Goal: Information Seeking & Learning: Learn about a topic

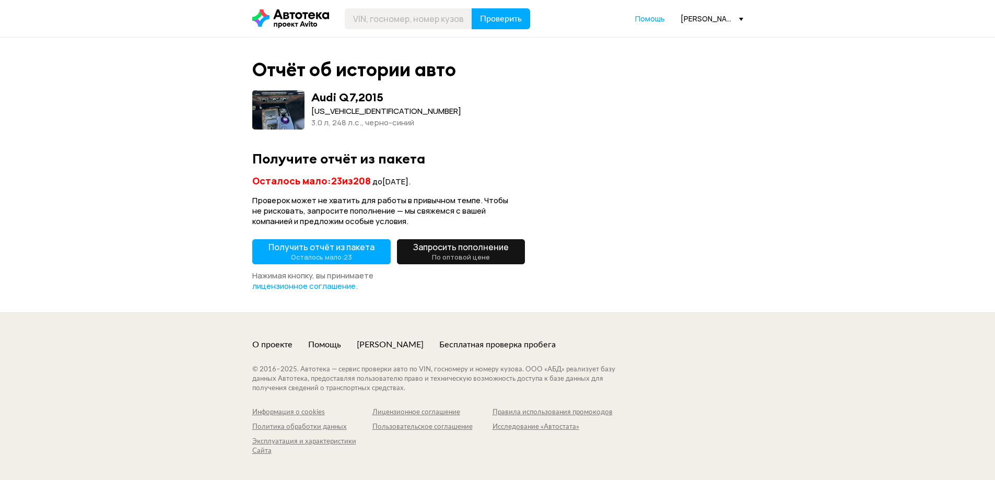
click at [330, 251] on span "Получить отчёт из пакета Осталось мало: 23" at bounding box center [321, 251] width 106 height 21
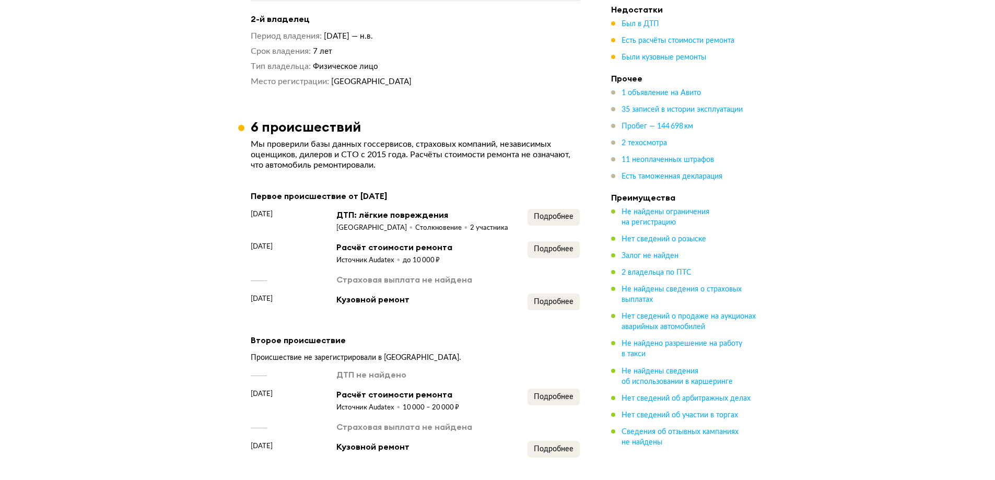
scroll to position [992, 0]
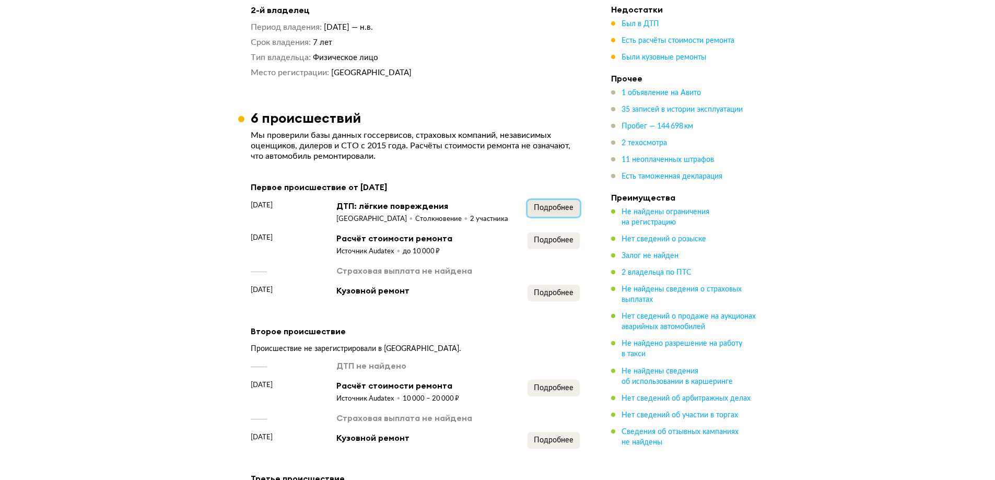
click at [551, 213] on button "Подробнее" at bounding box center [554, 208] width 52 height 17
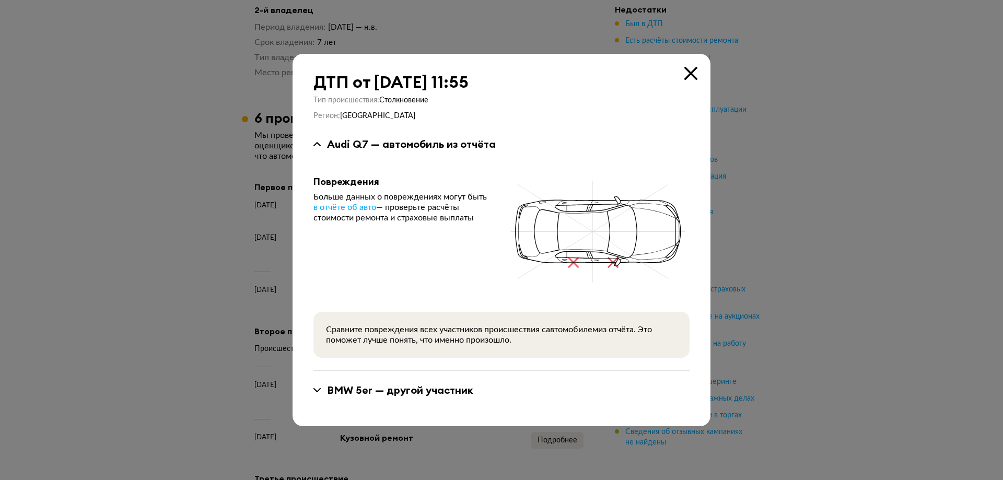
click at [245, 203] on div at bounding box center [501, 240] width 1003 height 480
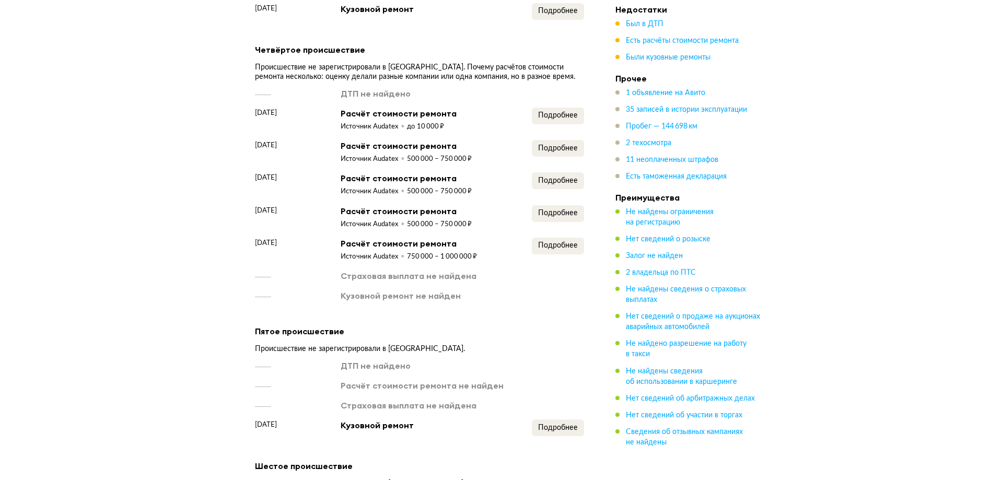
scroll to position [1619, 0]
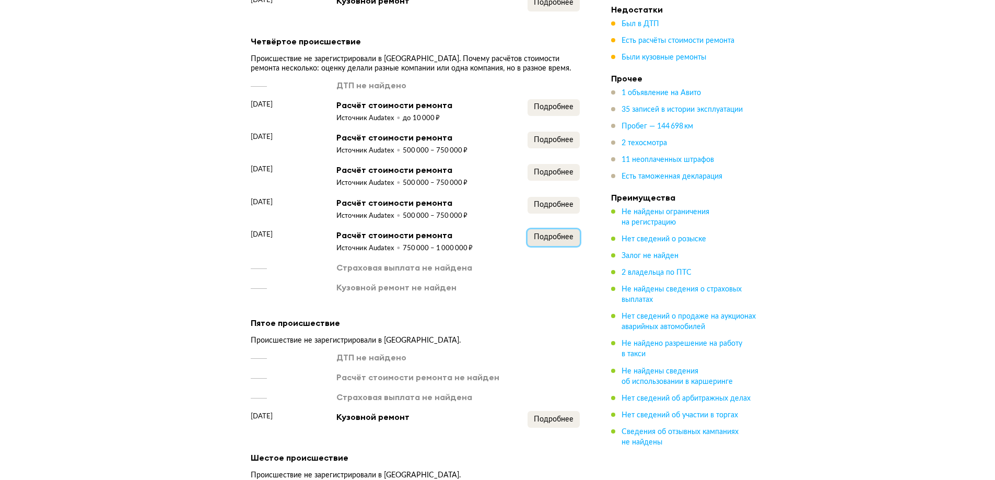
click at [554, 246] on button "Подробнее" at bounding box center [554, 237] width 52 height 17
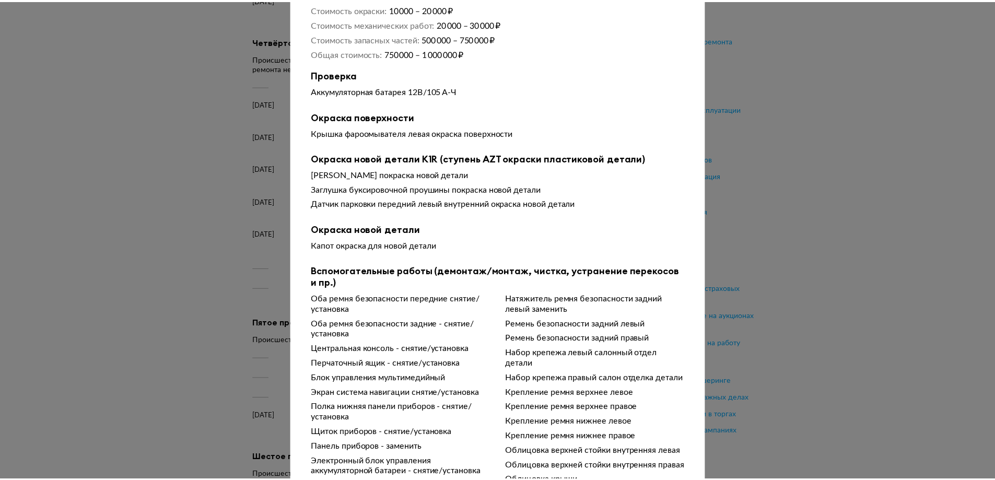
scroll to position [0, 0]
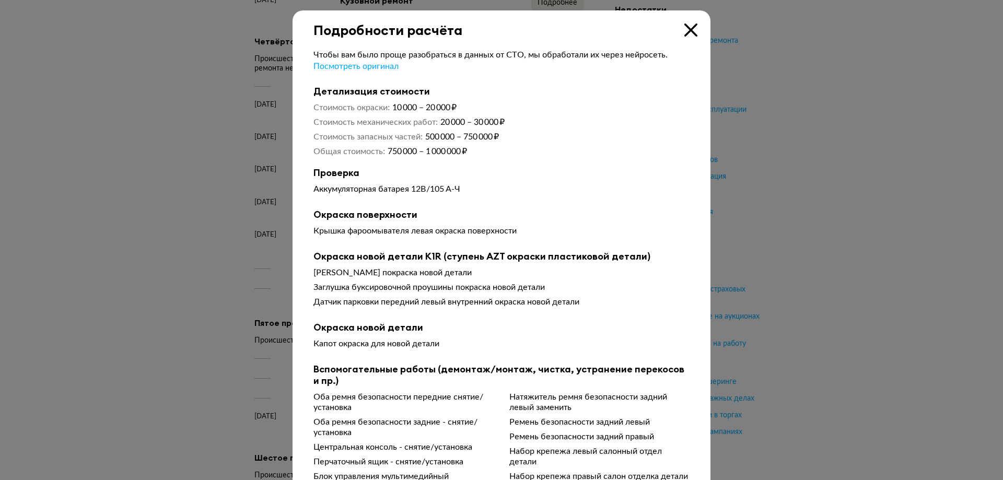
click at [233, 270] on div at bounding box center [501, 240] width 1003 height 480
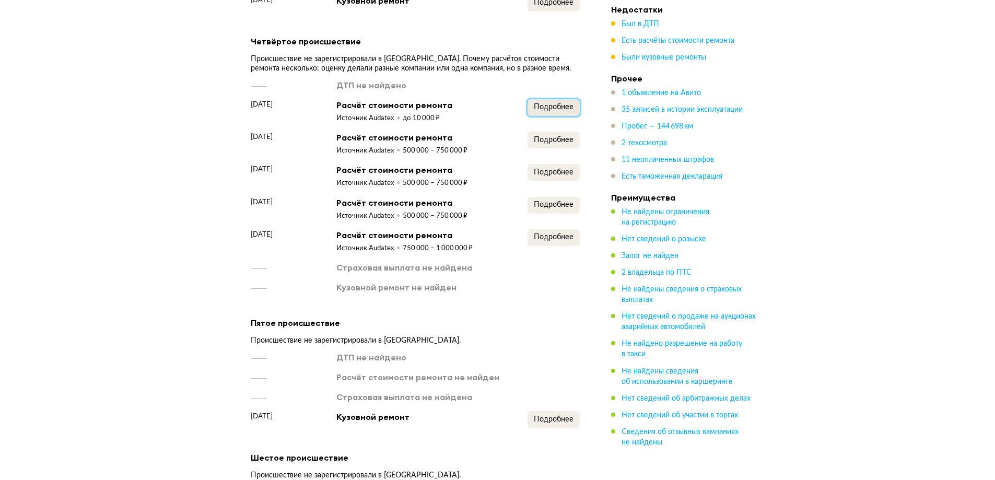
click at [564, 111] on span "Подробнее" at bounding box center [554, 106] width 40 height 7
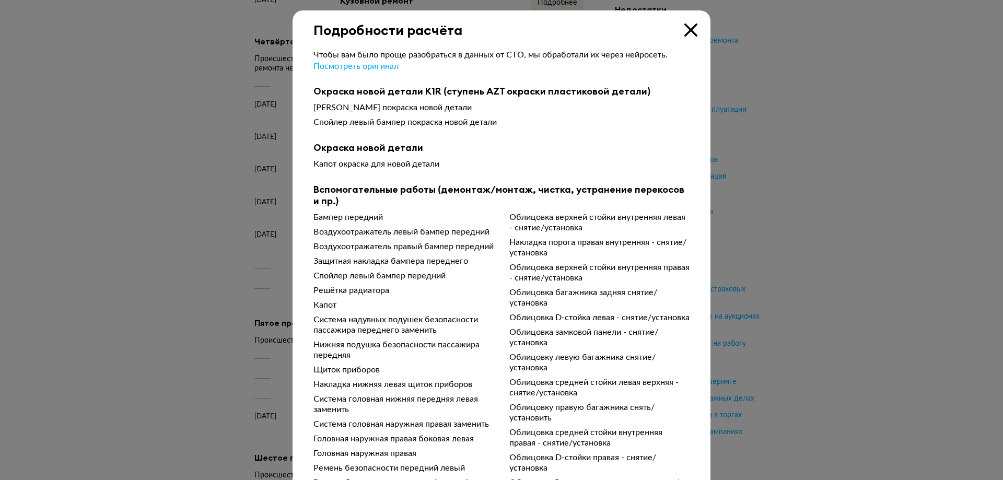
click at [132, 210] on div at bounding box center [501, 240] width 1003 height 480
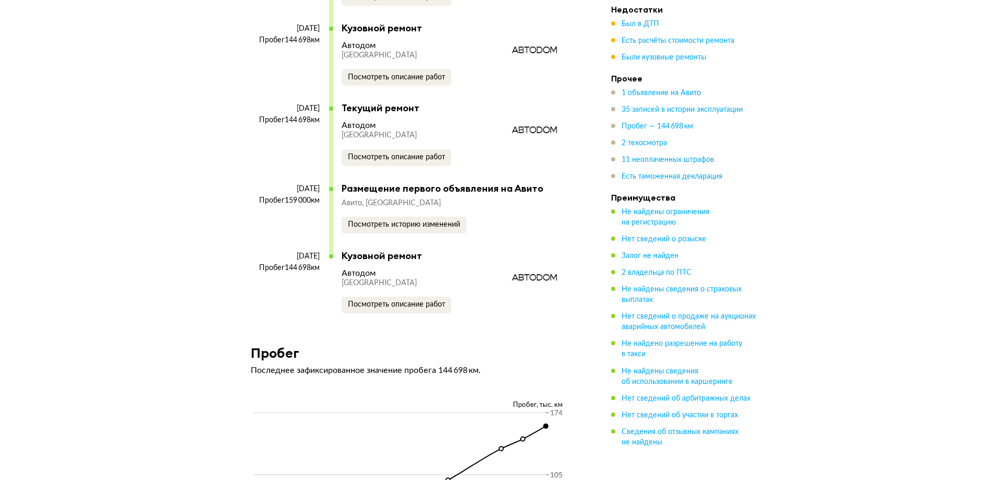
scroll to position [5014, 0]
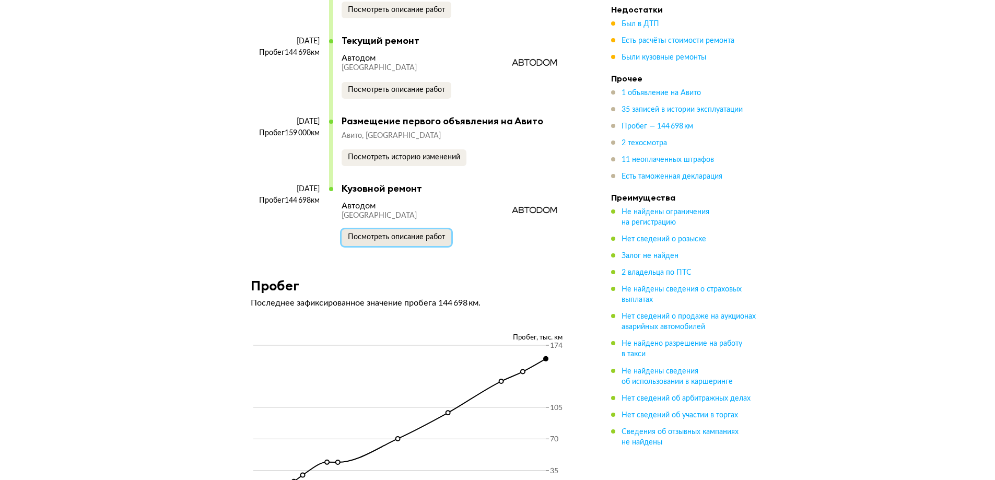
click at [432, 241] on span "Посмотреть описание работ" at bounding box center [396, 236] width 97 height 7
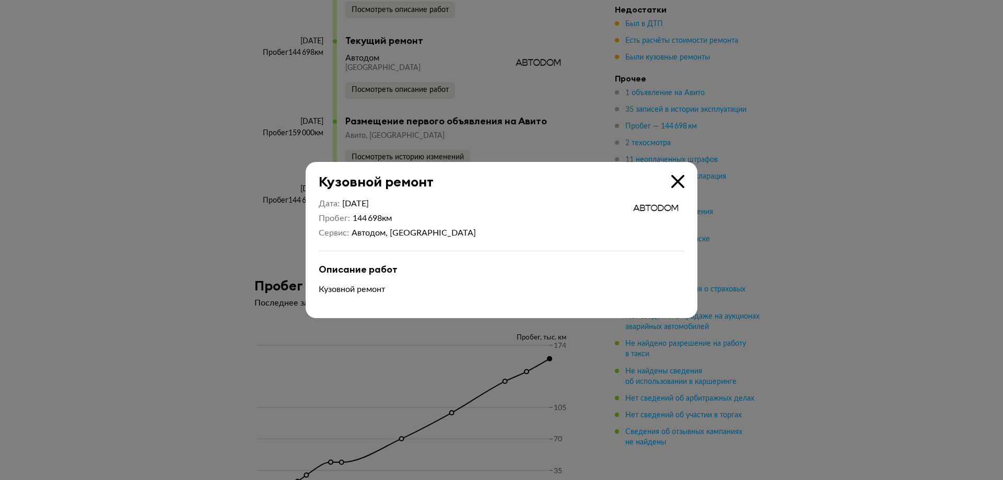
drag, startPoint x: 102, startPoint y: 257, endPoint x: 110, endPoint y: 254, distance: 8.0
click at [104, 257] on div at bounding box center [501, 240] width 1003 height 480
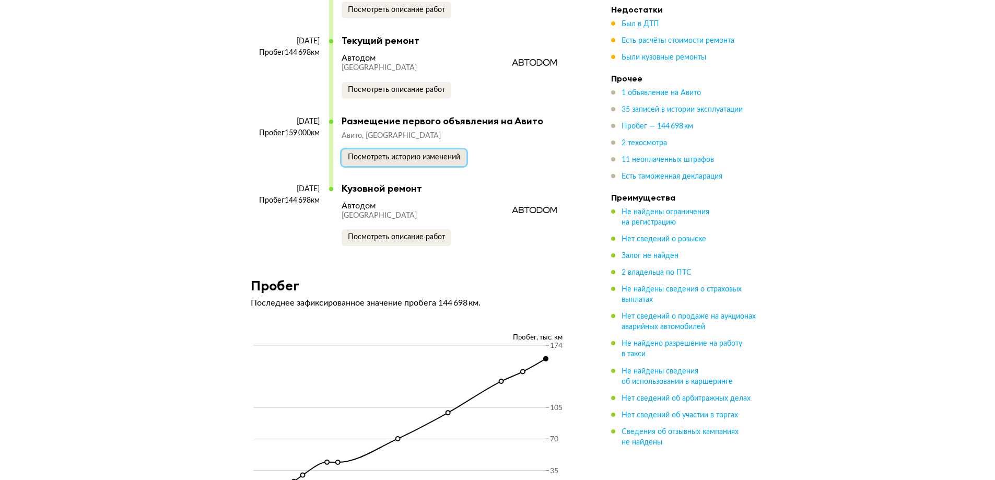
click at [373, 161] on span "Посмотреть историю изменений" at bounding box center [404, 157] width 112 height 7
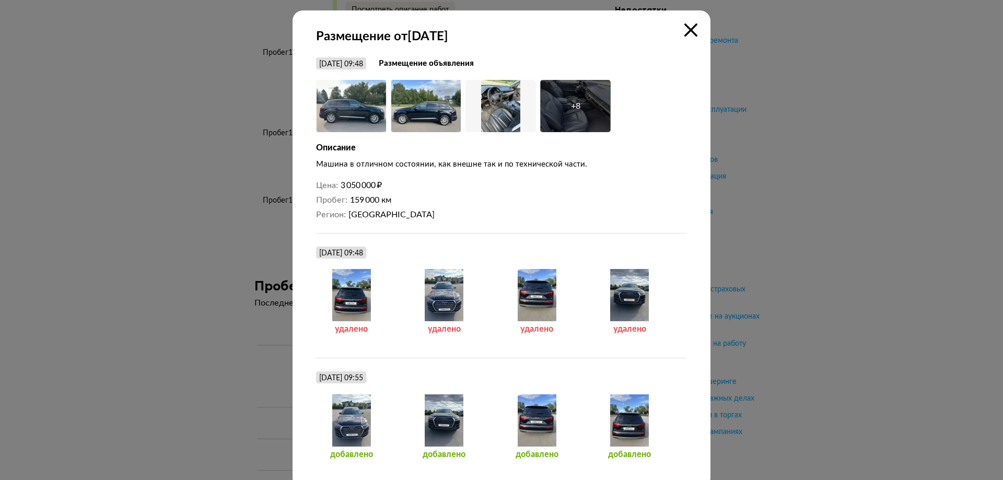
click at [684, 31] on icon at bounding box center [690, 30] width 13 height 13
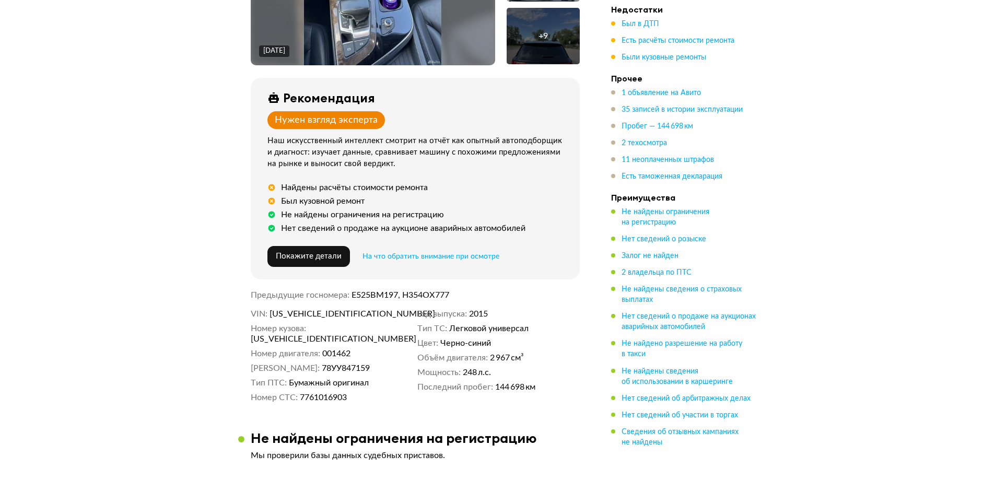
scroll to position [0, 0]
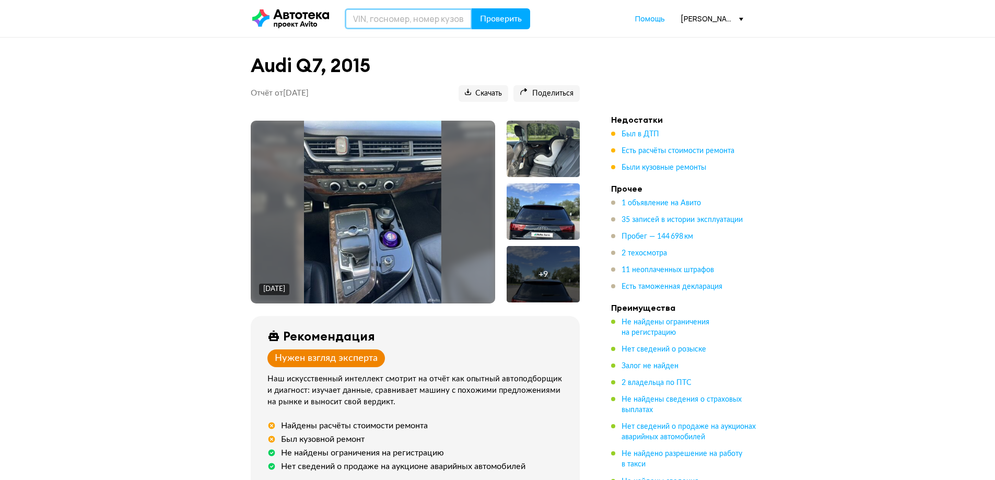
click at [446, 17] on input "text" at bounding box center [408, 18] width 127 height 21
paste input "[US_VEHICLE_IDENTIFICATION_NUMBER]"
type input "[US_VEHICLE_IDENTIFICATION_NUMBER]"
click at [513, 12] on button "Проверить" at bounding box center [501, 18] width 59 height 21
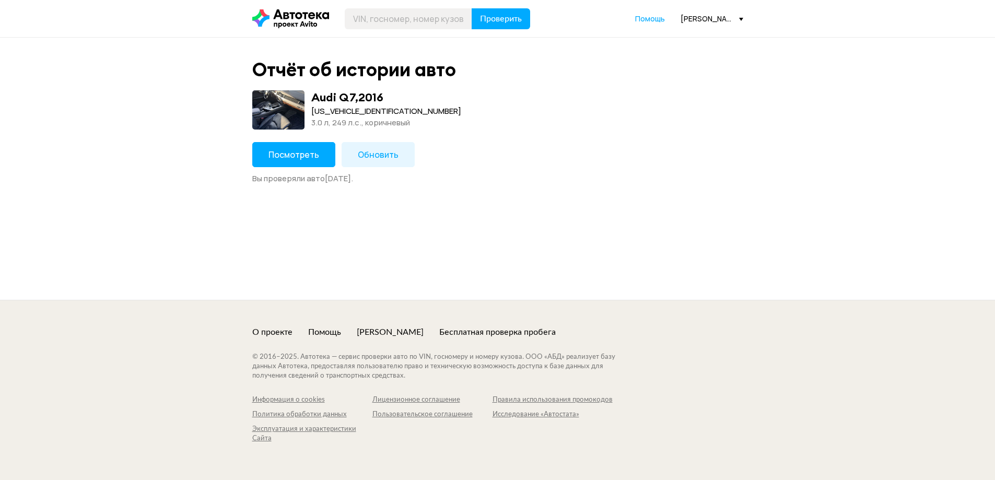
click at [280, 167] on button "Посмотреть" at bounding box center [293, 154] width 83 height 25
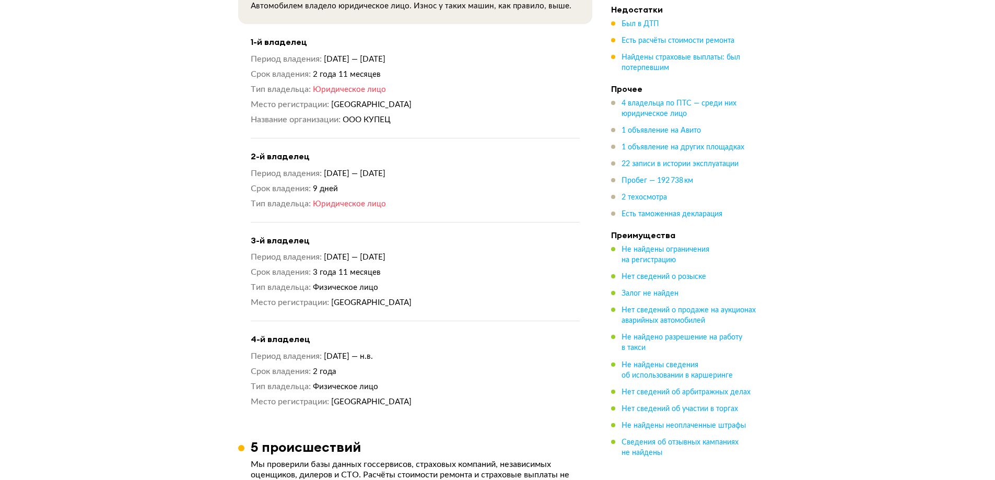
scroll to position [940, 0]
drag, startPoint x: 362, startPoint y: 192, endPoint x: 393, endPoint y: 205, distance: 33.8
click at [393, 201] on div "Период владения [DATE] — [DATE] Срок владения 9 дней Тип владельца Юридическое …" at bounding box center [415, 187] width 329 height 41
drag, startPoint x: 404, startPoint y: 253, endPoint x: 405, endPoint y: 289, distance: 36.6
click at [401, 287] on div "Период владения [DATE] — [DATE] Срок владения 3 года 11 месяцев Тип владельца Ф…" at bounding box center [415, 279] width 329 height 56
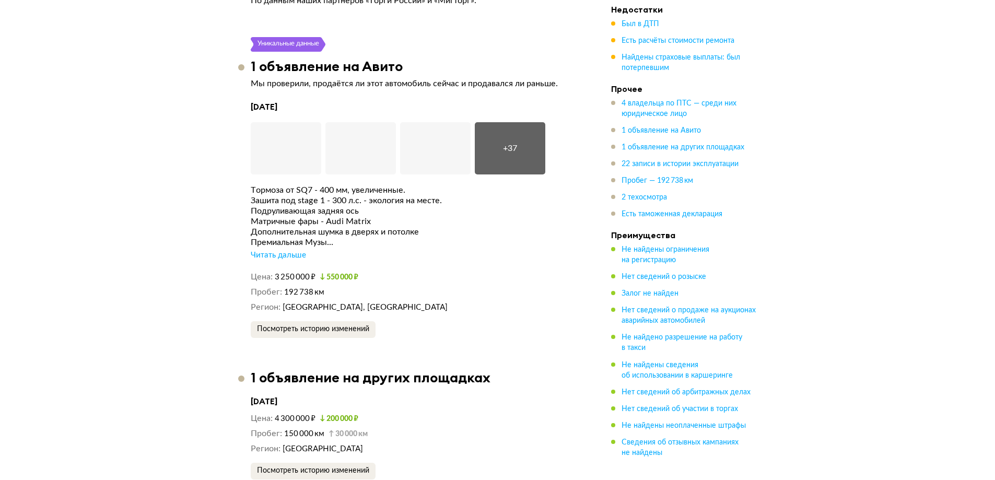
scroll to position [2768, 0]
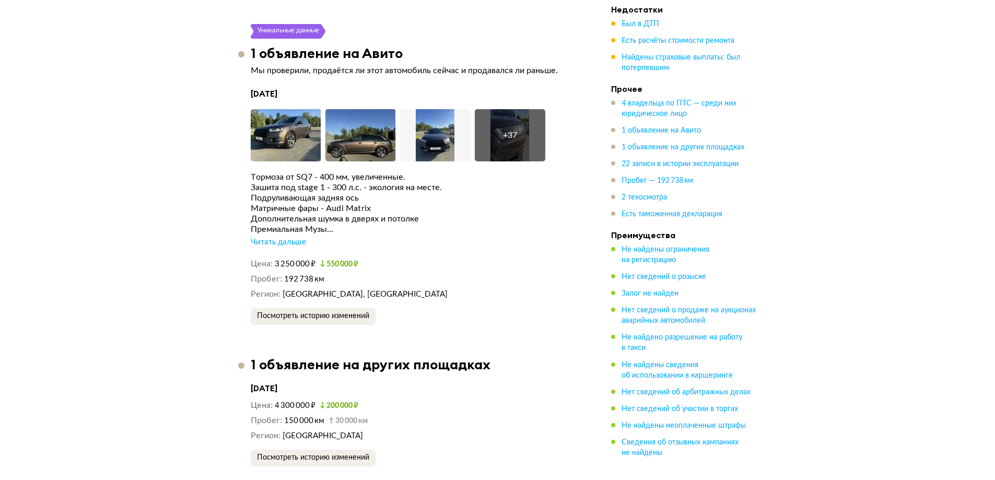
click at [284, 248] on div "Читать дальше" at bounding box center [278, 242] width 55 height 10
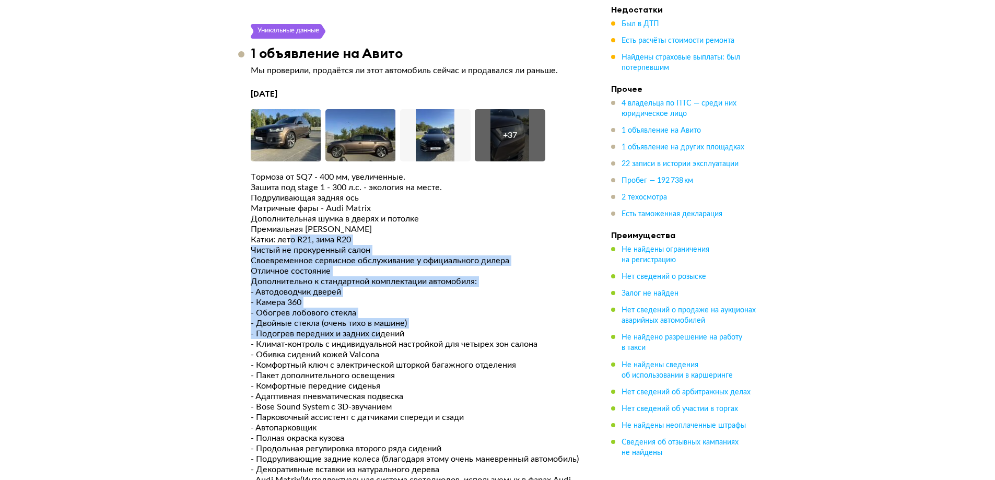
drag, startPoint x: 291, startPoint y: 252, endPoint x: 395, endPoint y: 354, distance: 145.5
click at [394, 349] on div "- Климат-контроль с индивидуальной настройкой для четырех зон салона" at bounding box center [415, 344] width 329 height 10
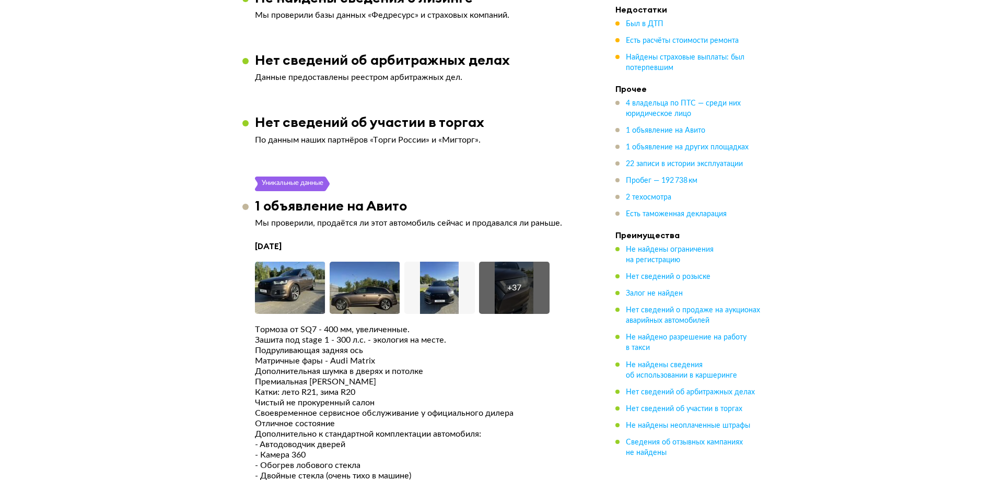
scroll to position [2507, 0]
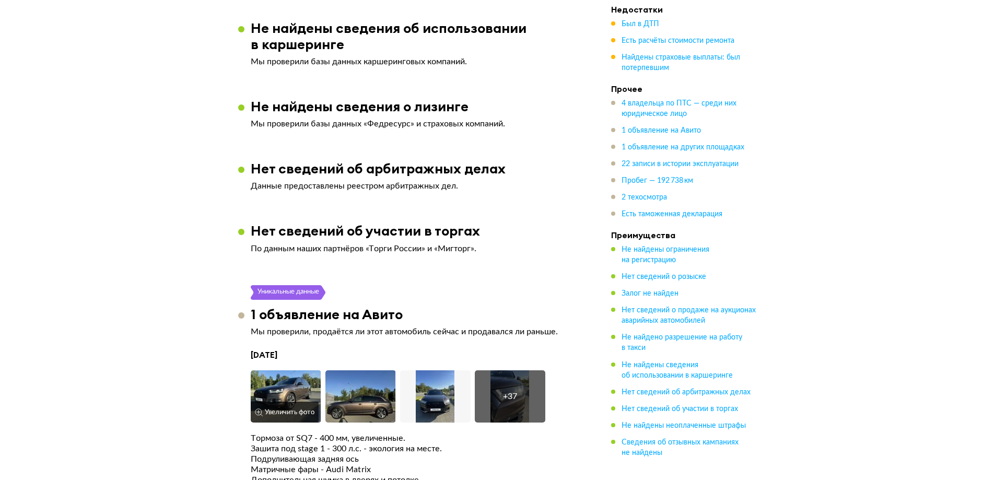
click at [295, 385] on img at bounding box center [286, 396] width 71 height 52
